Goal: Check status: Check status

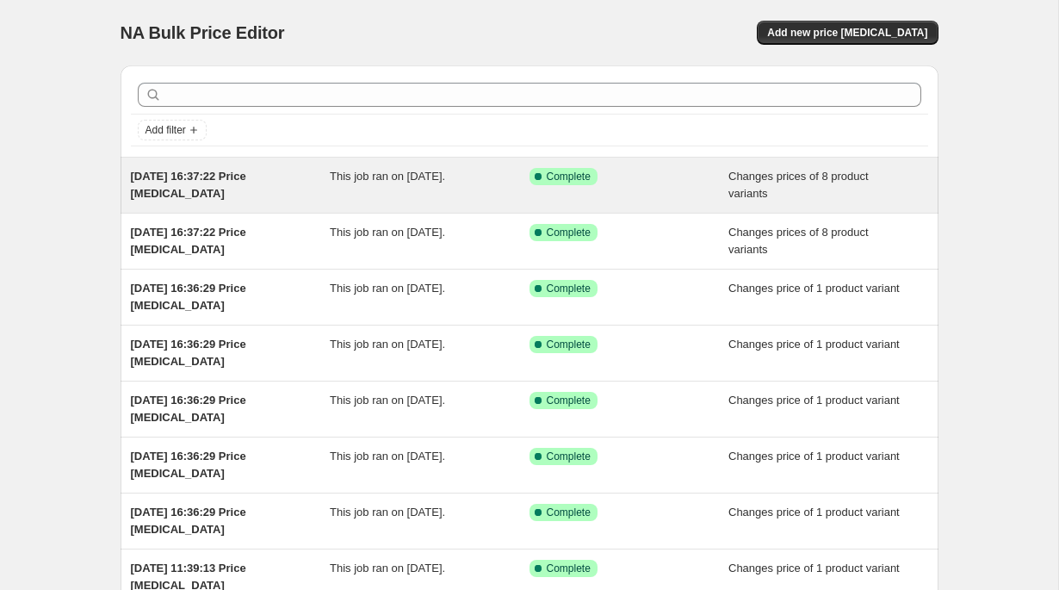
click at [256, 187] on div "[DATE] 16:37:22 Price [MEDICAL_DATA]" at bounding box center [231, 185] width 200 height 34
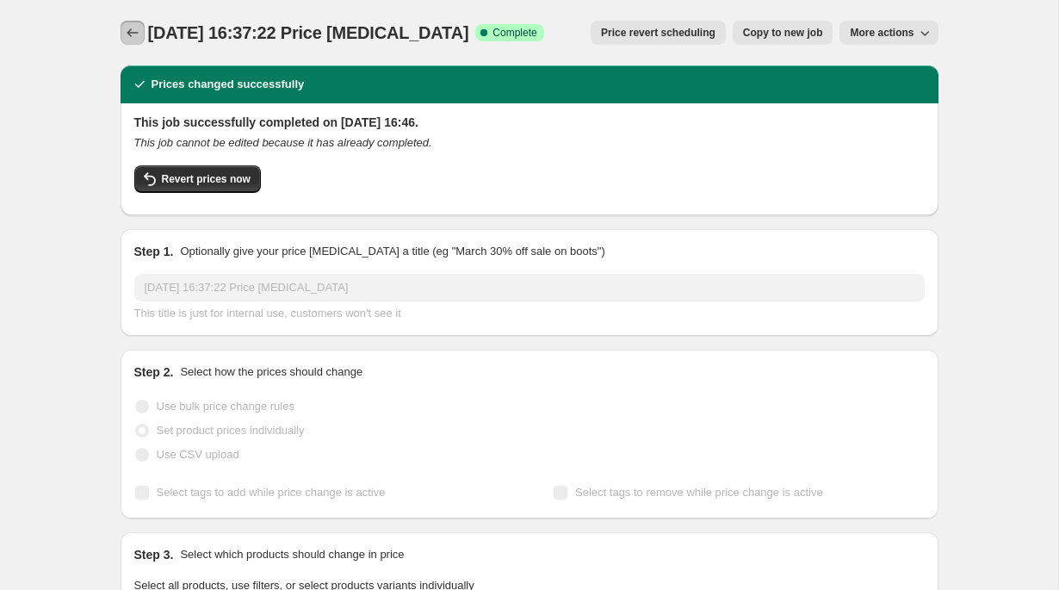
click at [131, 34] on icon "Price change jobs" at bounding box center [132, 32] width 17 height 17
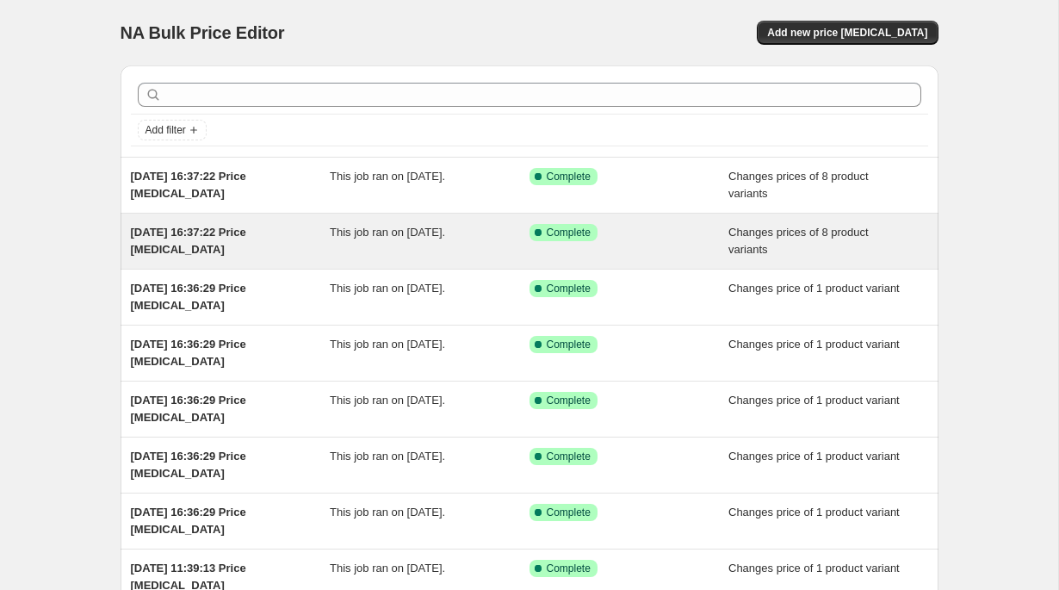
click at [374, 232] on span "This job ran on [DATE]." at bounding box center [387, 231] width 115 height 13
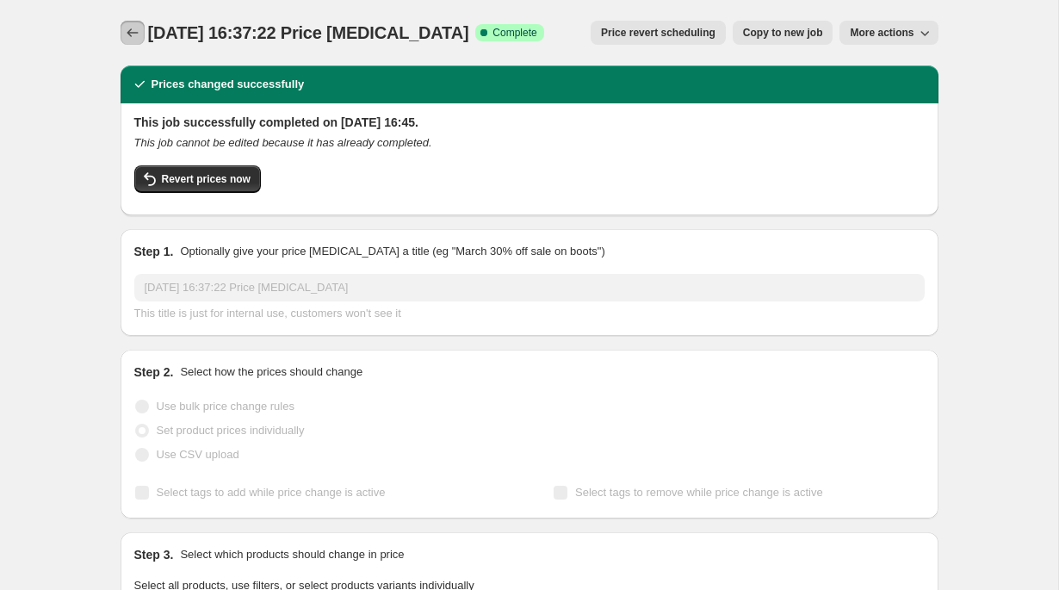
click at [131, 28] on icon "Price change jobs" at bounding box center [132, 32] width 17 height 17
